Goal: Register for event/course

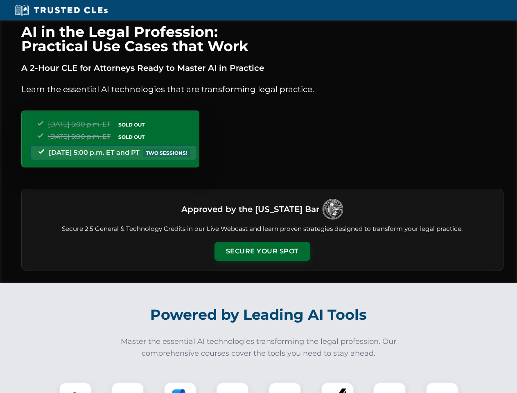
click at [262, 252] on button "Secure Your Spot" at bounding box center [263, 251] width 96 height 19
click at [75, 388] on img at bounding box center [75, 399] width 24 height 24
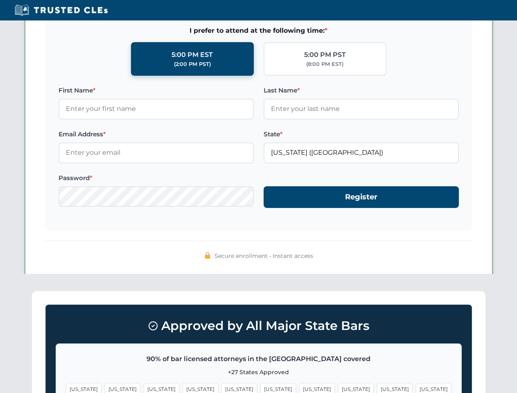
click at [299, 388] on span "[US_STATE]" at bounding box center [317, 389] width 36 height 12
click at [377, 388] on span "[US_STATE]" at bounding box center [395, 389] width 36 height 12
